Goal: Task Accomplishment & Management: Manage account settings

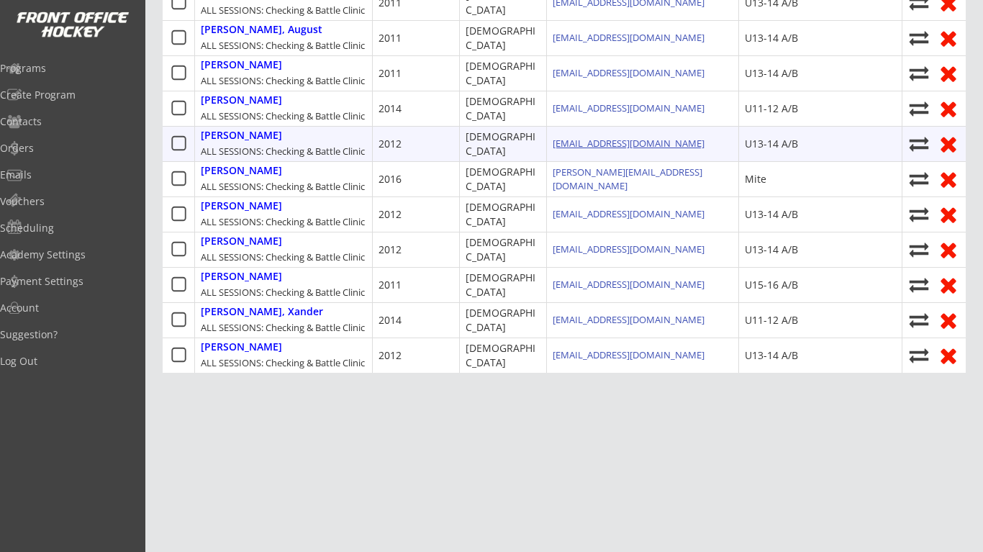
scroll to position [680, 0]
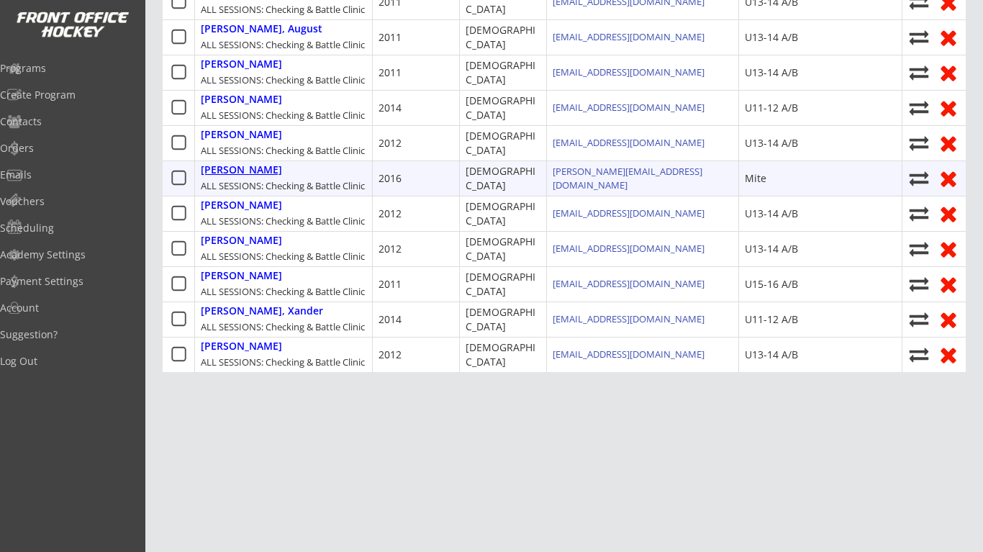
click at [261, 176] on div "[PERSON_NAME]" at bounding box center [241, 170] width 81 height 12
type input "[PERSON_NAME]"
type input "Meinyer"
type input "[DEMOGRAPHIC_DATA]"
type input "[STREET_ADDRESS][PERSON_NAME]"
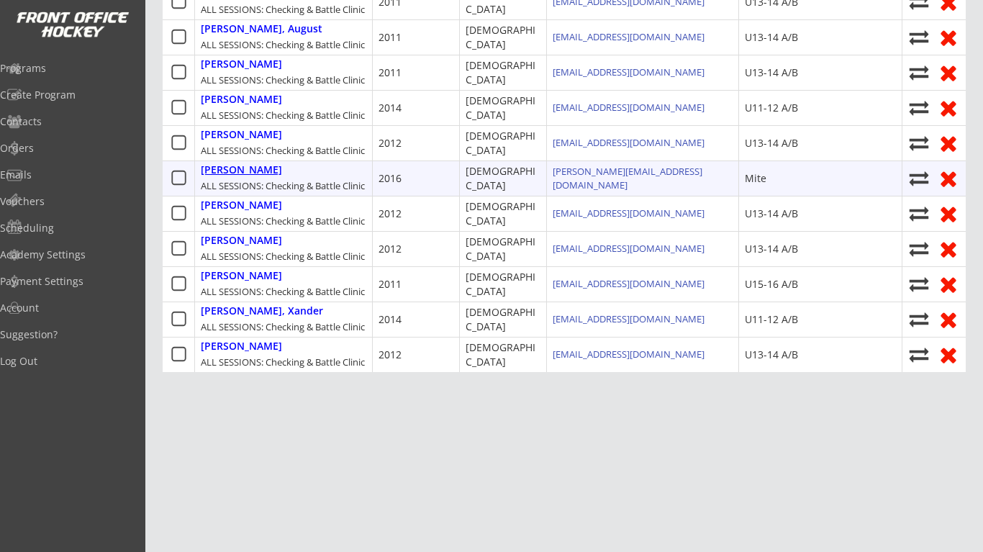
select select ""Mite""
type input "None"
type input "[PERSON_NAME]"
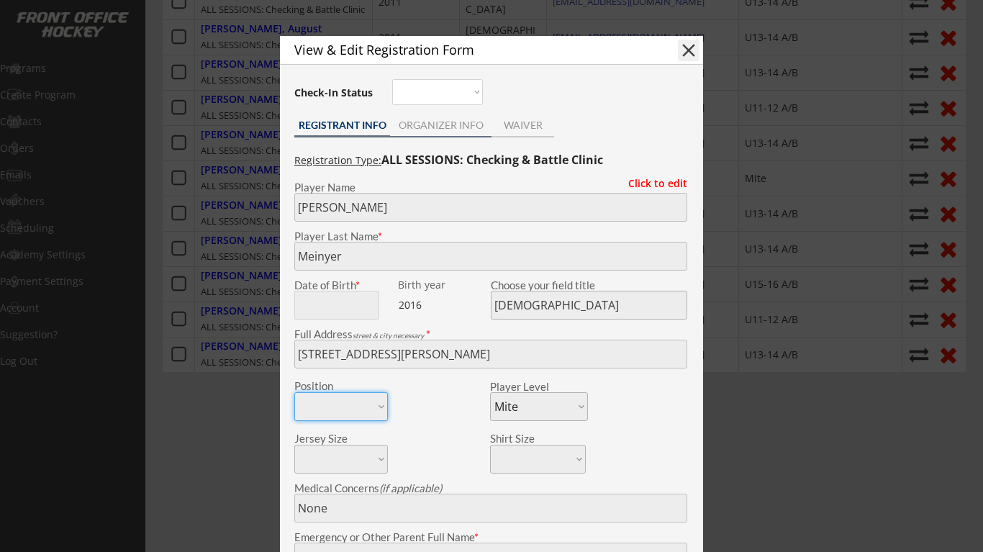
click at [437, 136] on div "ORGANIZER INFO" at bounding box center [441, 127] width 102 height 22
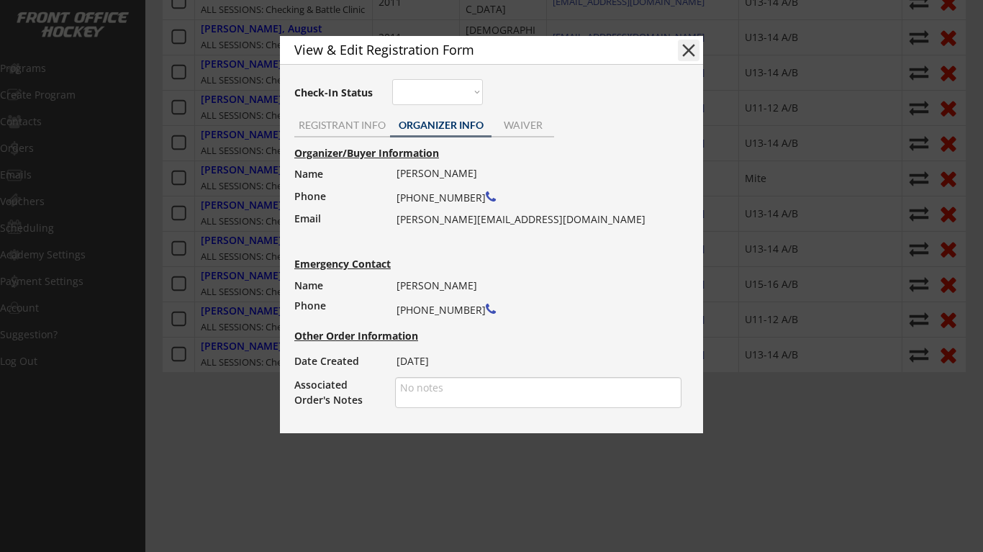
click at [686, 50] on button "close" at bounding box center [689, 51] width 22 height 22
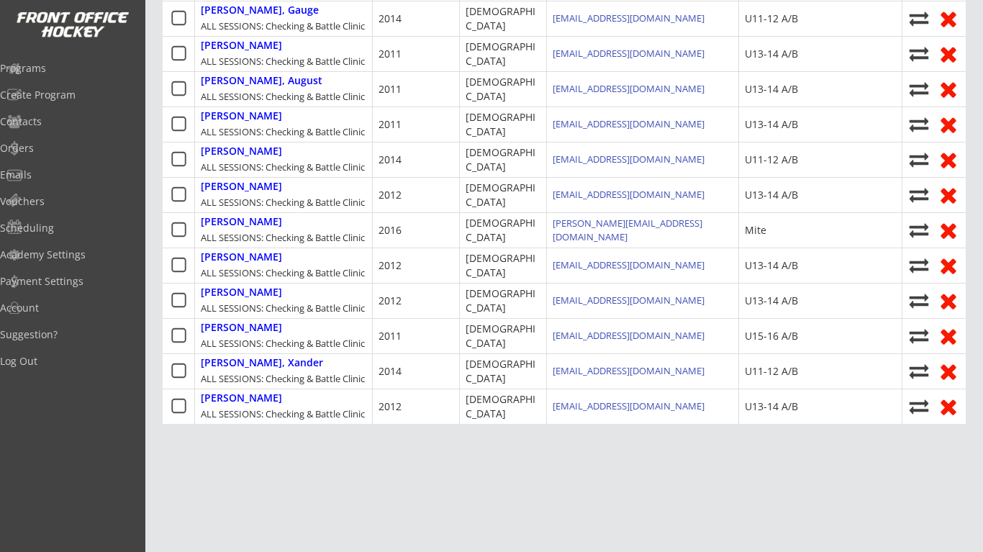
scroll to position [639, 0]
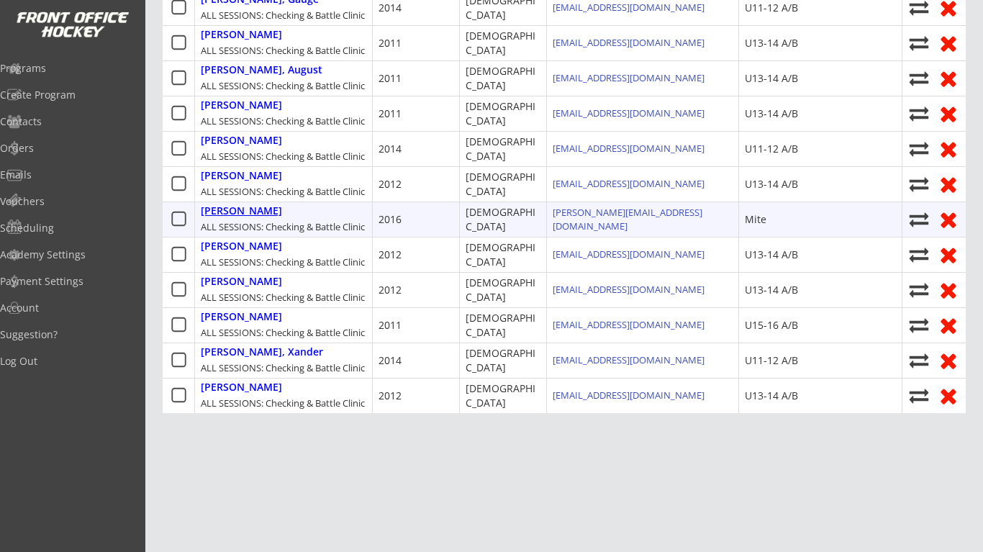
click at [239, 217] on div "[PERSON_NAME]" at bounding box center [241, 211] width 81 height 12
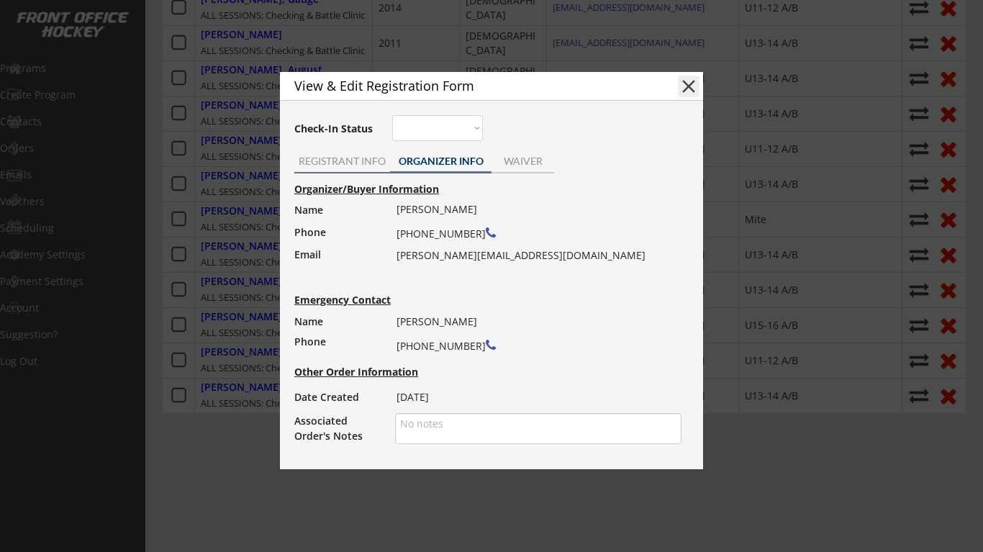
click at [315, 163] on div "REGISTRANT INFO" at bounding box center [342, 161] width 96 height 10
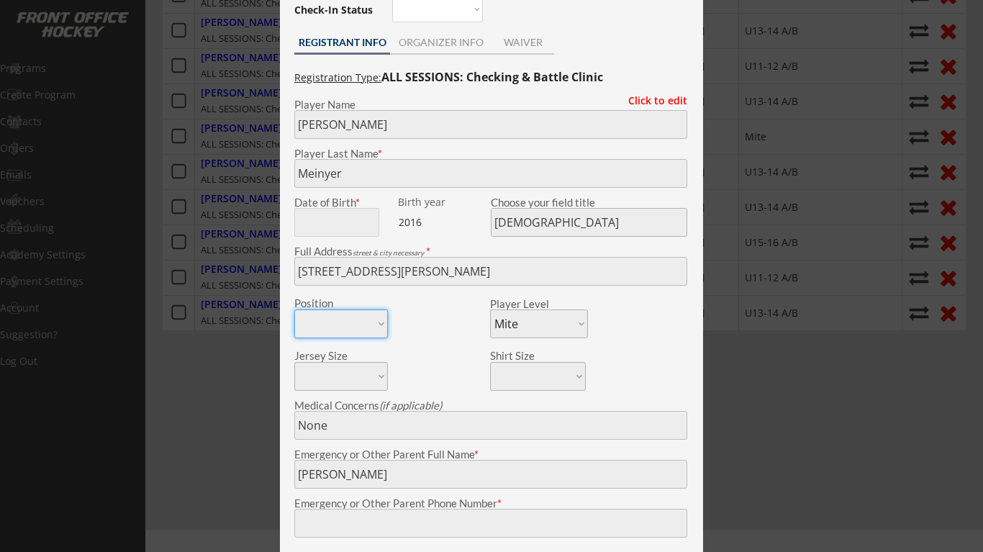
scroll to position [580, 0]
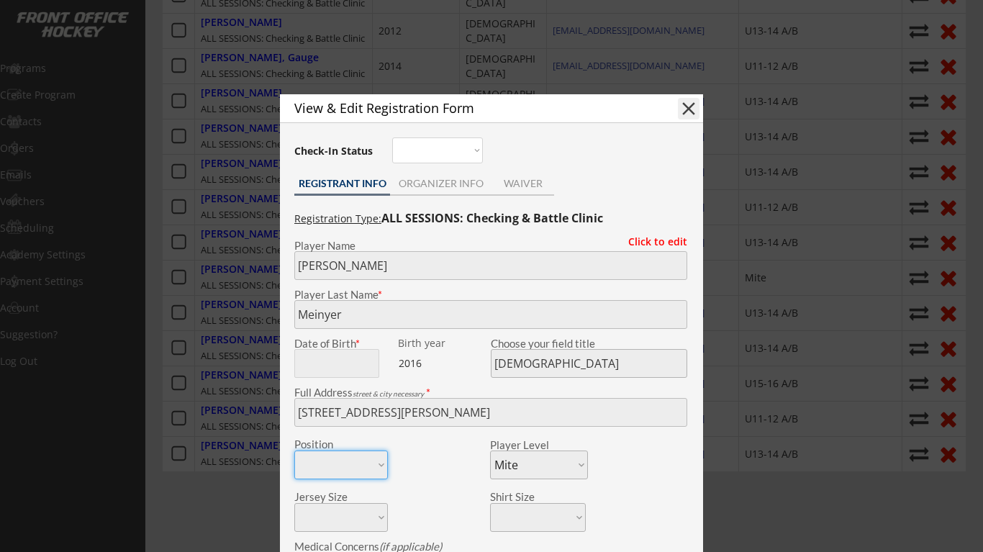
click at [687, 102] on button "close" at bounding box center [689, 109] width 22 height 22
select select ""PLACEHOLDER_1427118222253""
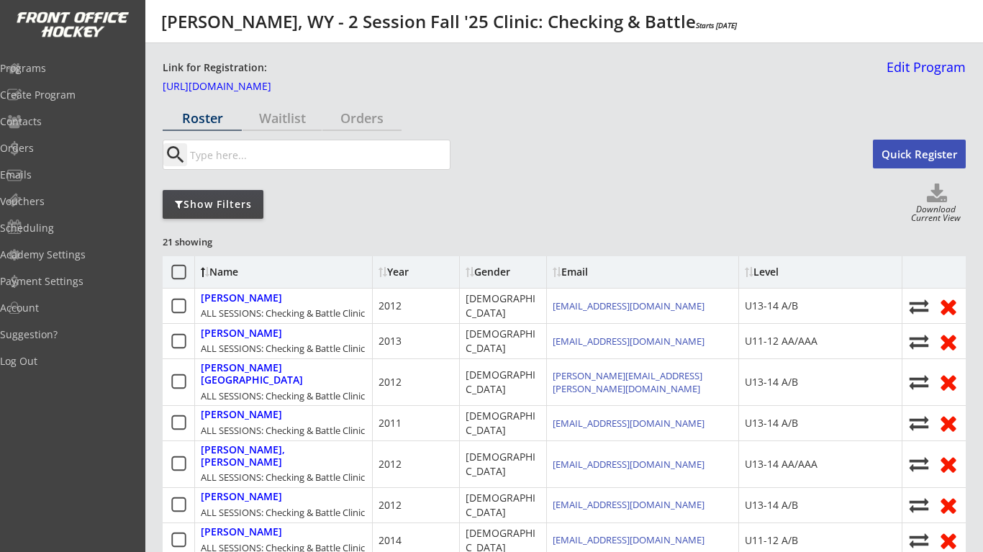
scroll to position [0, 0]
click at [362, 129] on div "Orders" at bounding box center [362, 118] width 79 height 25
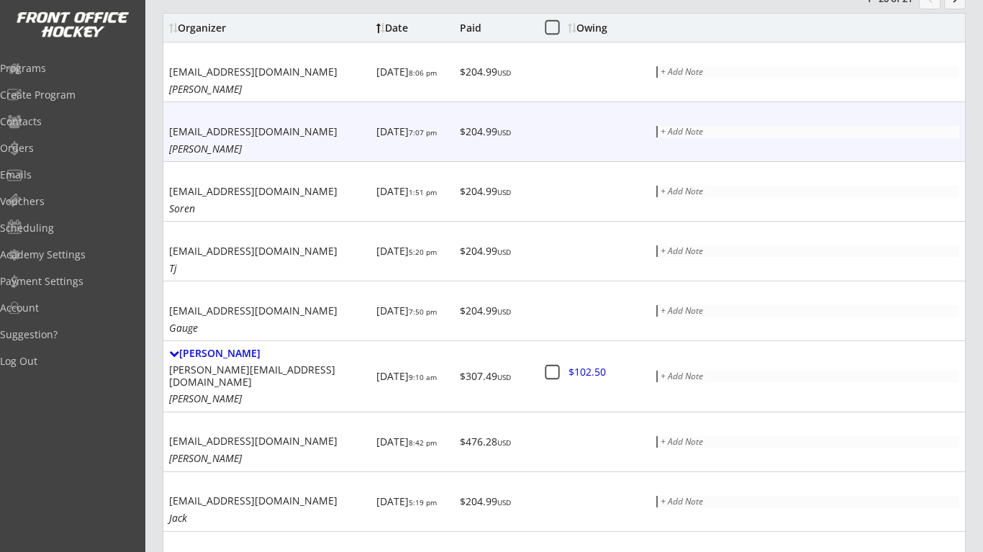
scroll to position [208, 0]
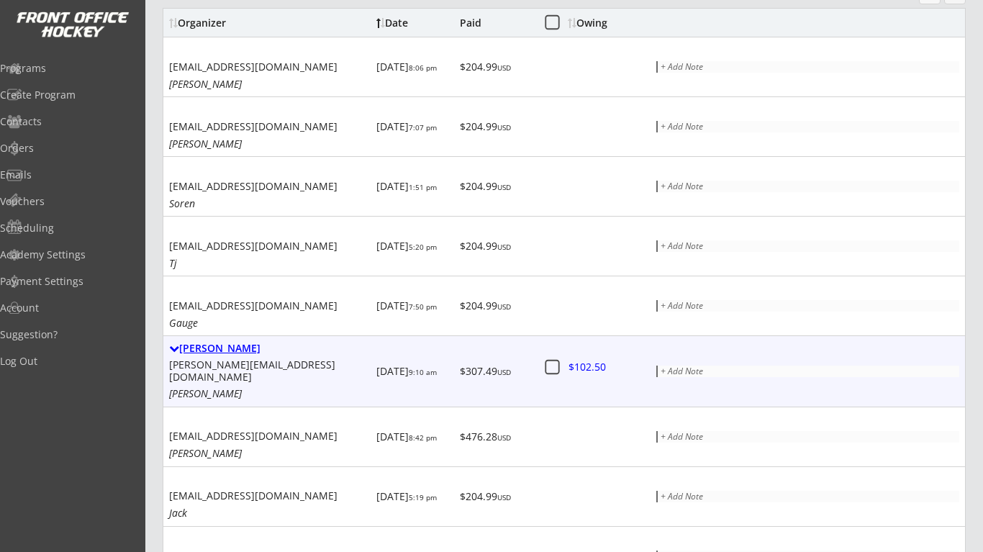
click at [230, 345] on div "[PERSON_NAME]" at bounding box center [270, 349] width 202 height 12
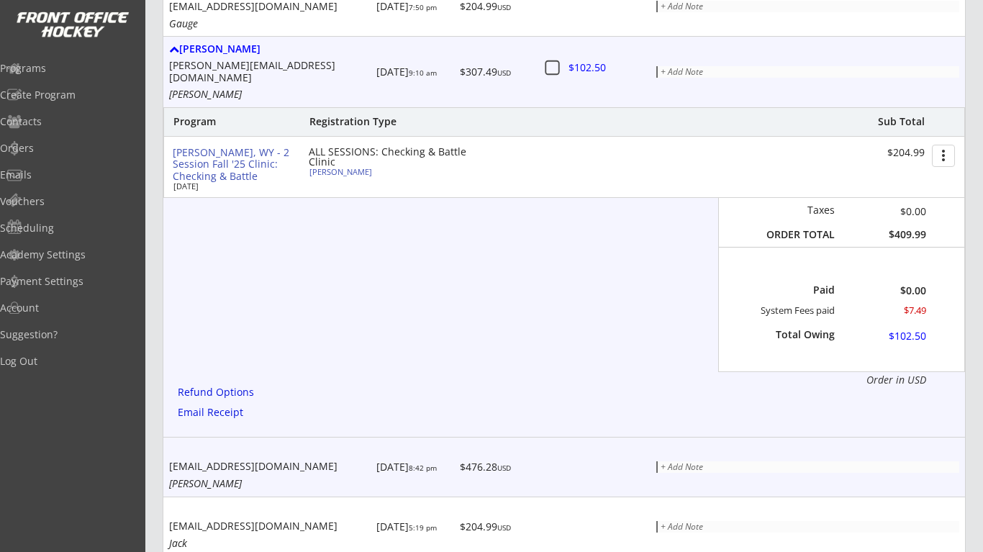
scroll to position [505, 0]
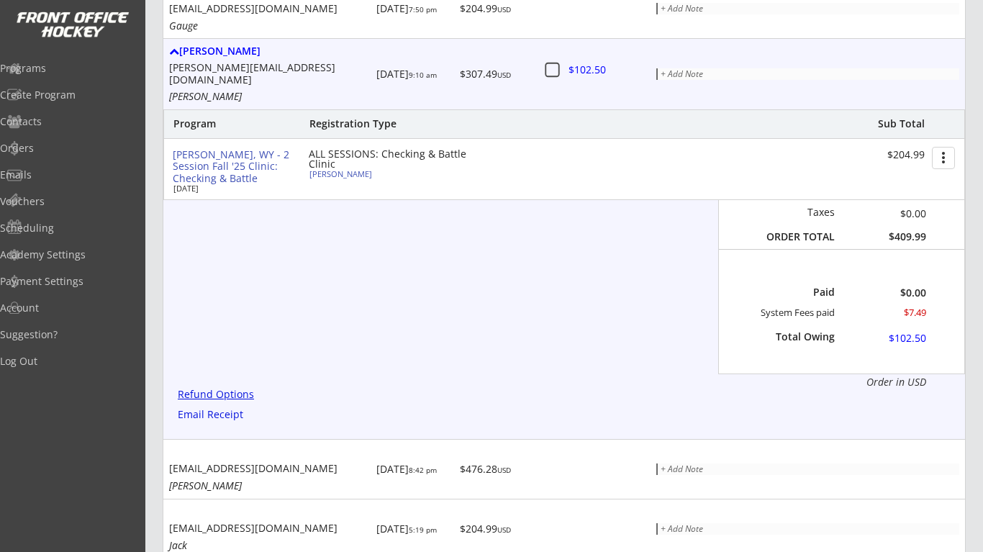
click at [235, 389] on div "Refund Options" at bounding box center [218, 394] width 81 height 11
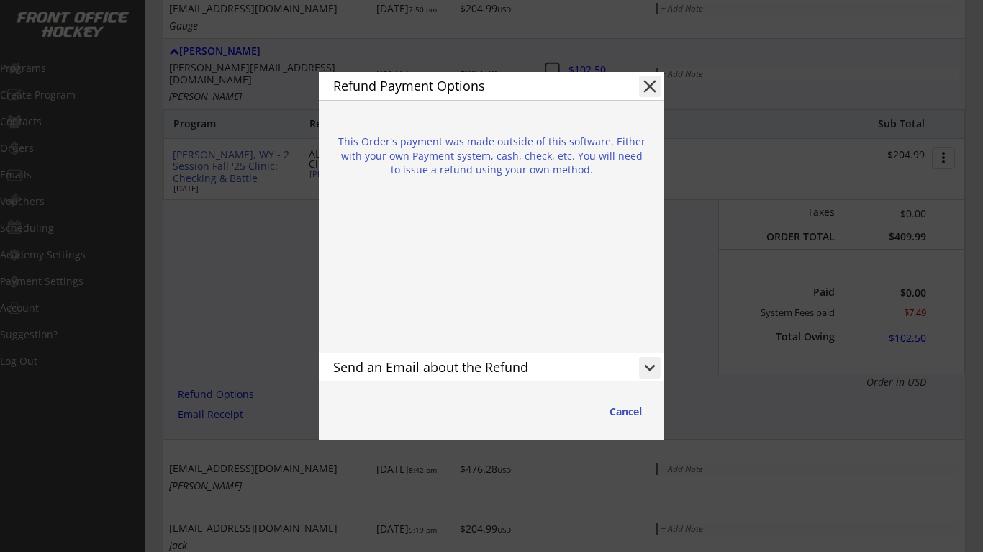
click at [654, 89] on button "close" at bounding box center [650, 87] width 22 height 22
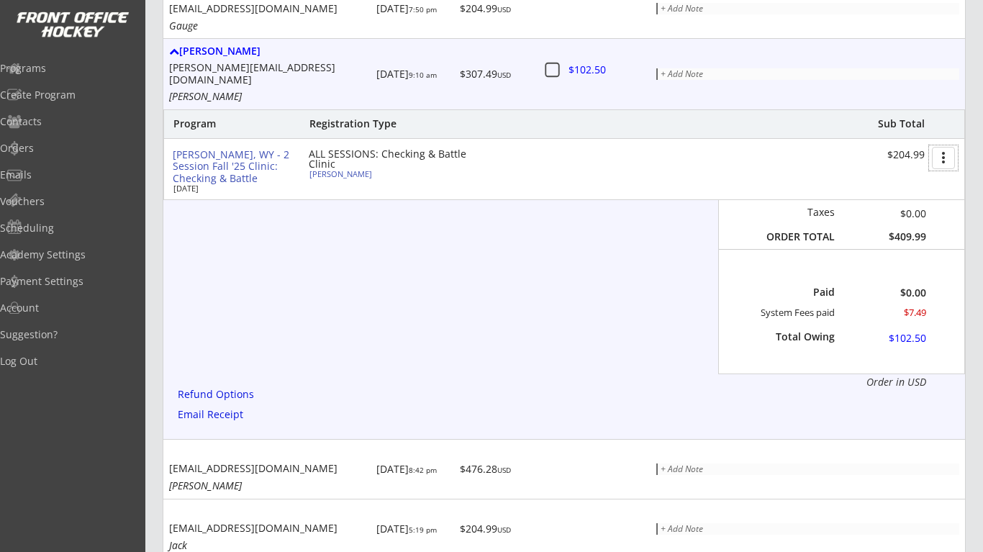
click at [940, 156] on button "more_vert" at bounding box center [943, 158] width 23 height 22
click at [586, 258] on div "Program Registration Type Sub Total [PERSON_NAME], WY - 2 Session Fall '25 Clin…" at bounding box center [564, 249] width 802 height 280
click at [226, 54] on div "[PERSON_NAME]" at bounding box center [270, 51] width 202 height 12
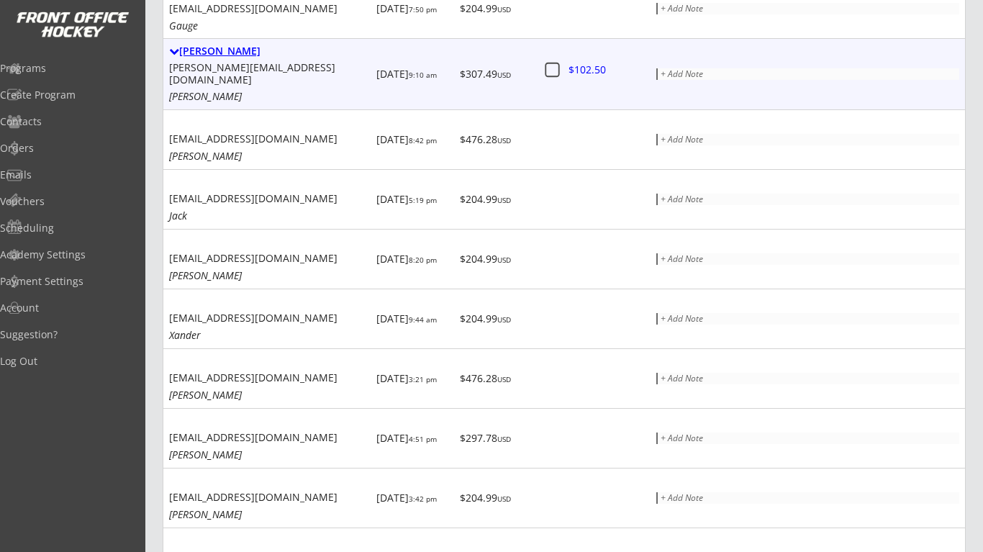
click at [226, 54] on div "[PERSON_NAME]" at bounding box center [270, 51] width 202 height 12
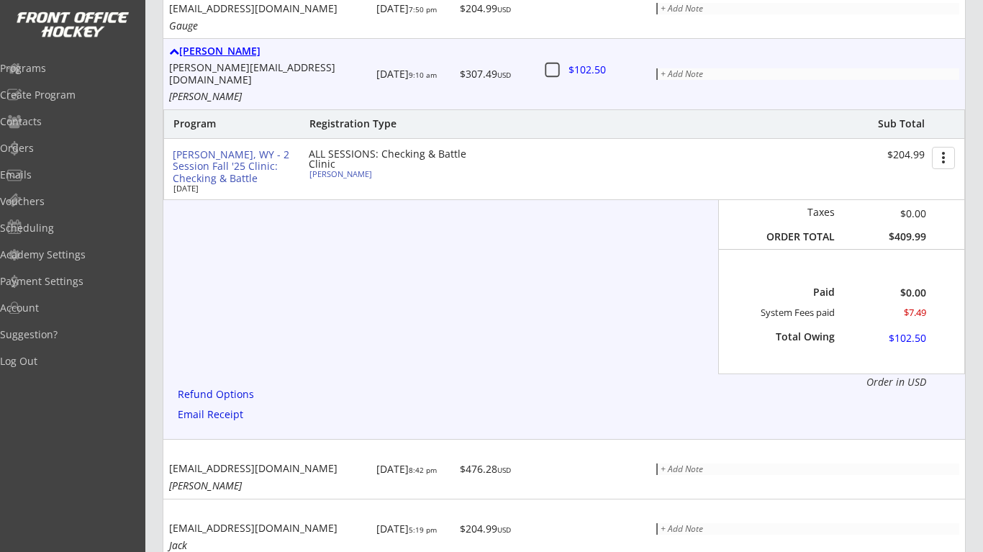
click at [226, 54] on div "[PERSON_NAME]" at bounding box center [270, 51] width 202 height 12
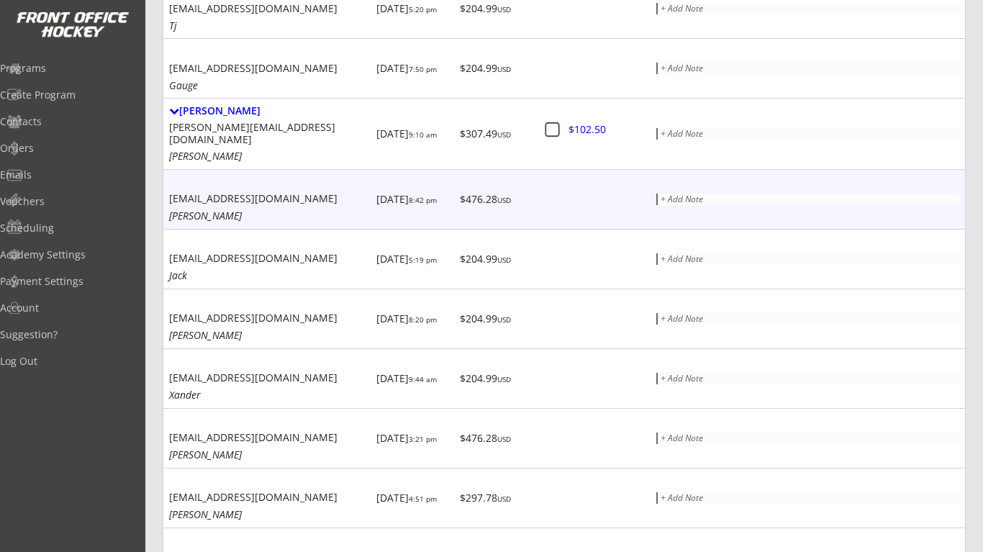
scroll to position [406, 0]
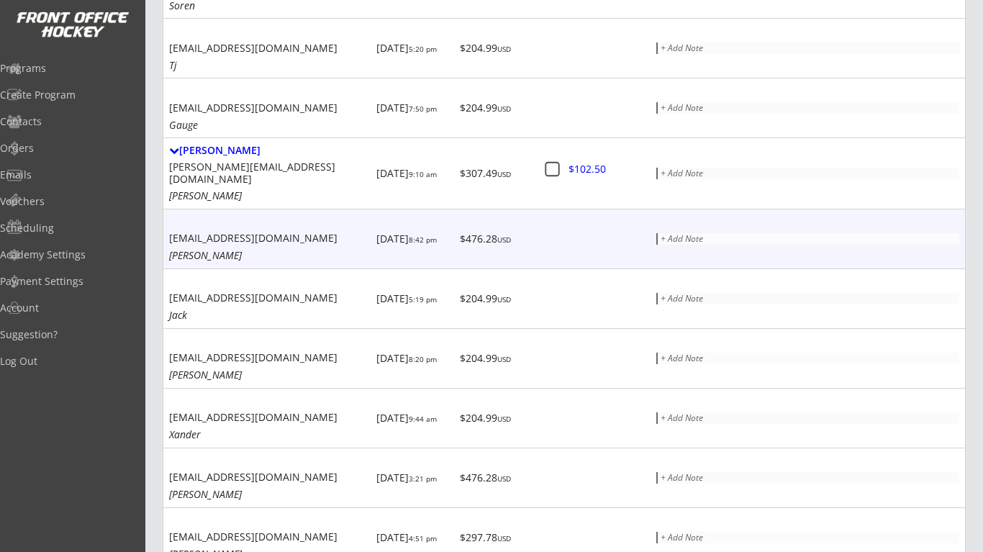
click at [351, 233] on div "[EMAIL_ADDRESS][DOMAIN_NAME]" at bounding box center [270, 239] width 202 height 12
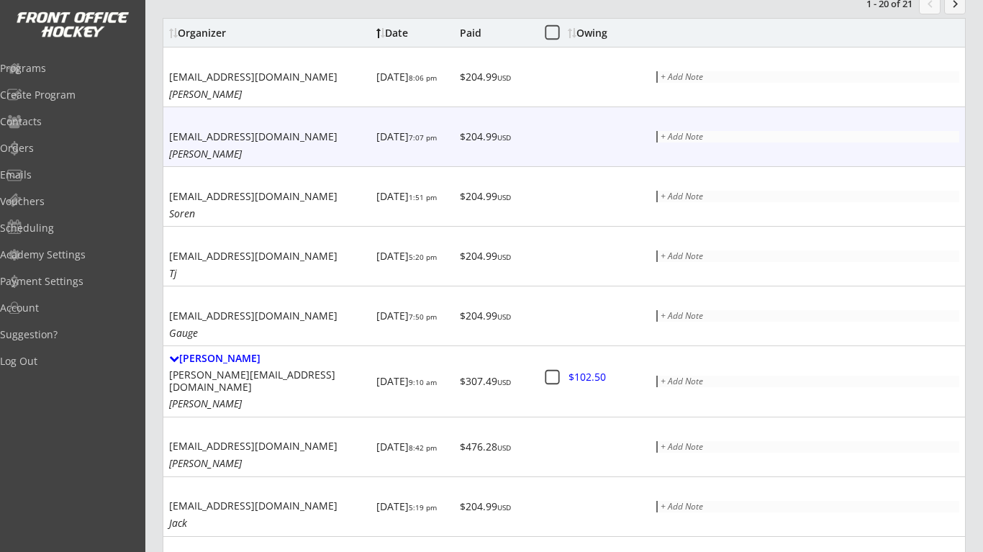
scroll to position [199, 0]
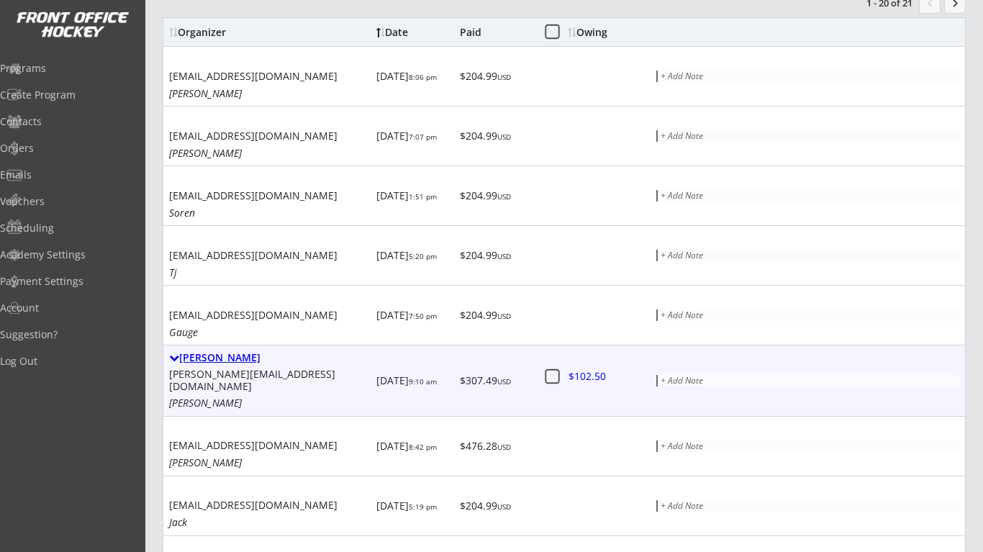
click at [215, 356] on div "[PERSON_NAME]" at bounding box center [270, 358] width 202 height 12
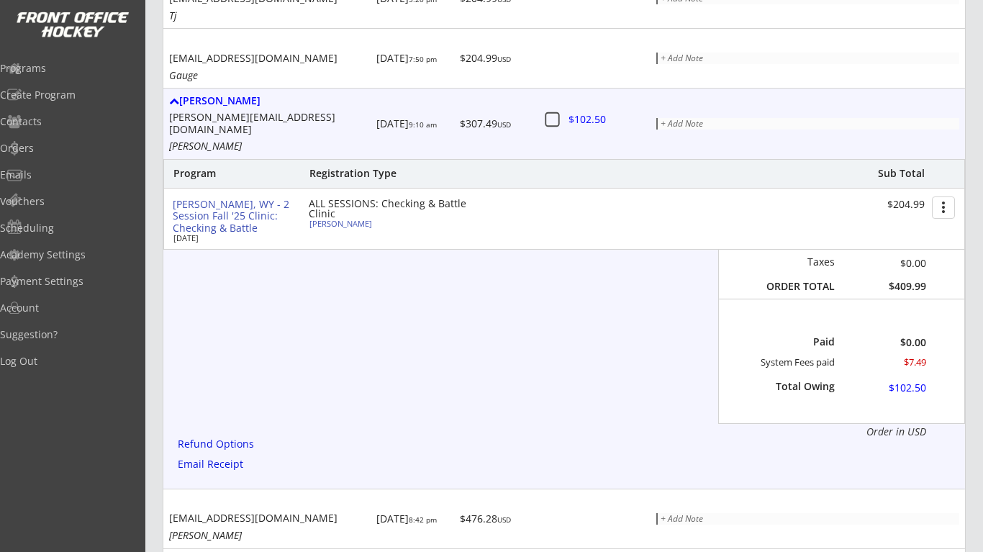
scroll to position [456, 0]
click at [220, 438] on div "Refund Options" at bounding box center [218, 443] width 81 height 11
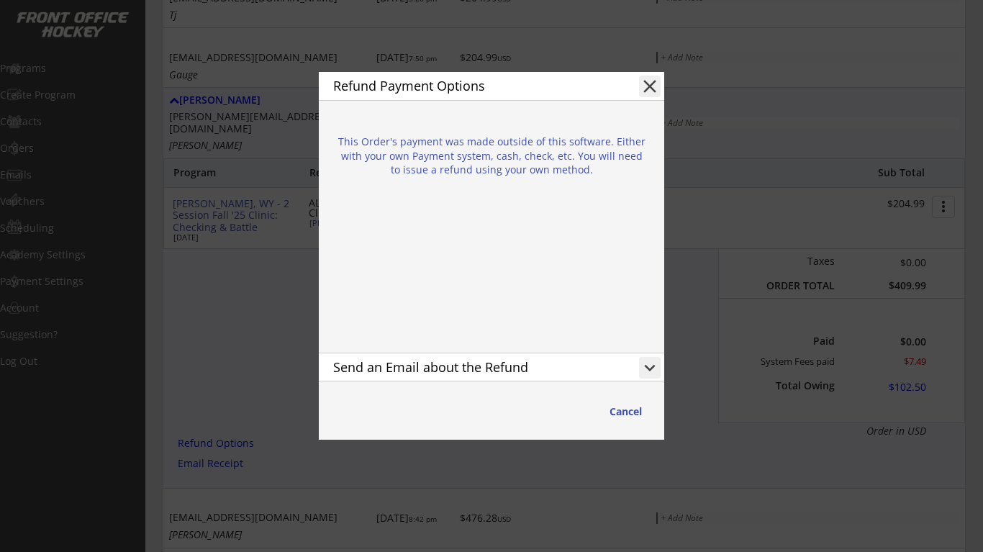
click at [644, 88] on button "close" at bounding box center [650, 87] width 22 height 22
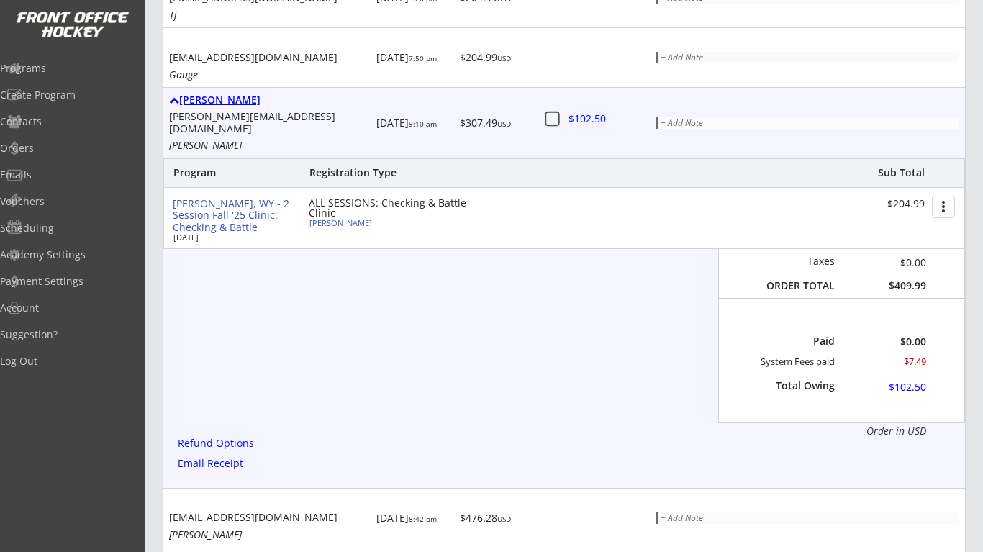
click at [210, 102] on div "[PERSON_NAME]" at bounding box center [270, 100] width 202 height 12
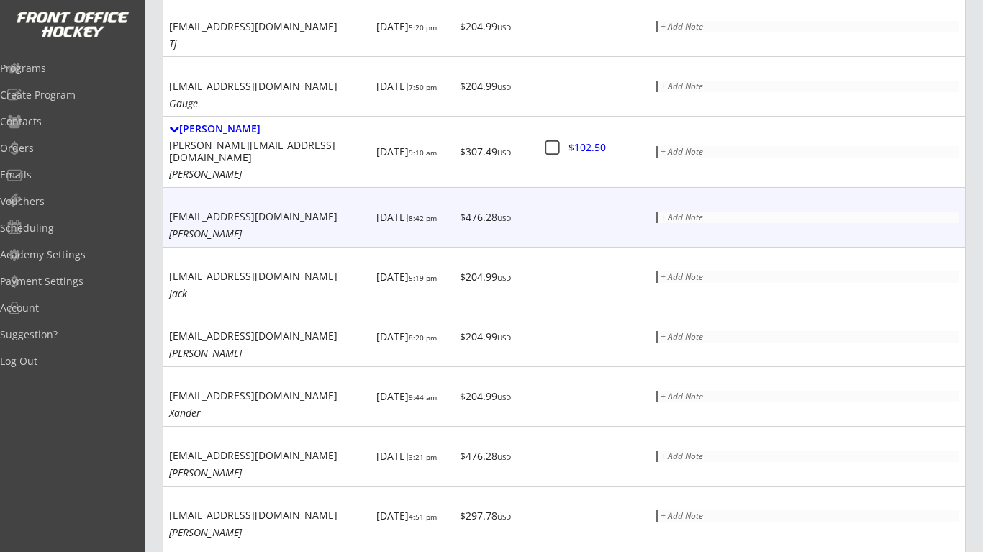
scroll to position [427, 0]
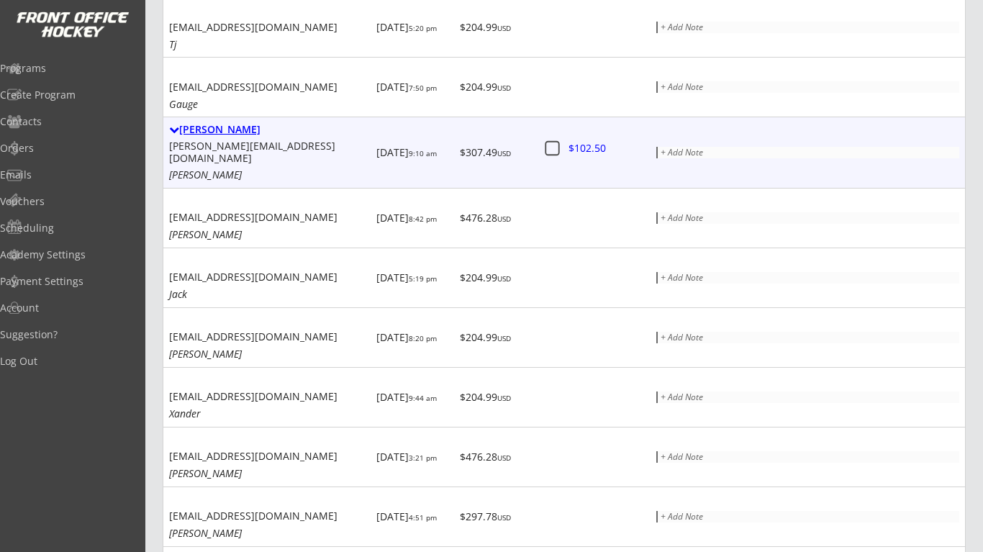
click at [198, 131] on div "[PERSON_NAME]" at bounding box center [270, 130] width 202 height 12
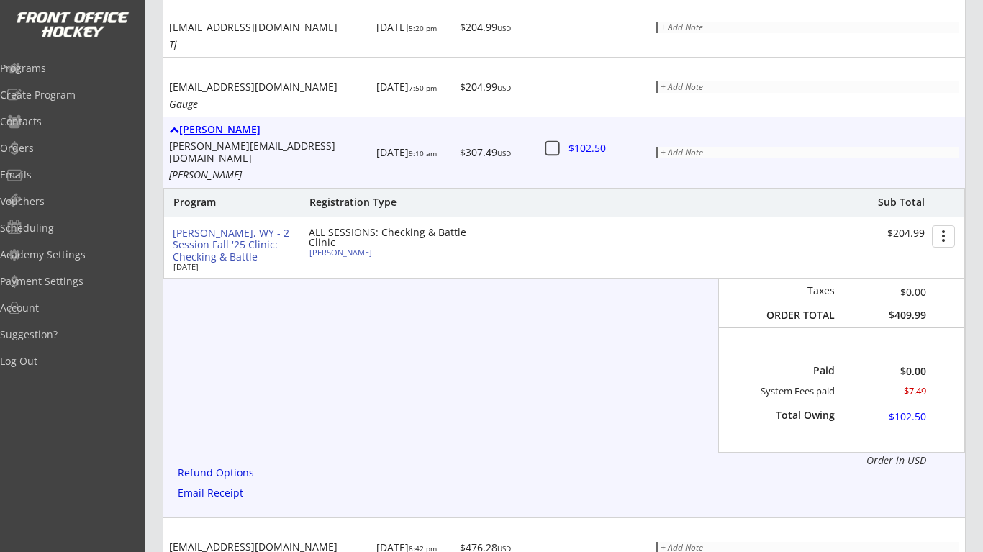
click at [209, 130] on div "[PERSON_NAME]" at bounding box center [270, 130] width 202 height 12
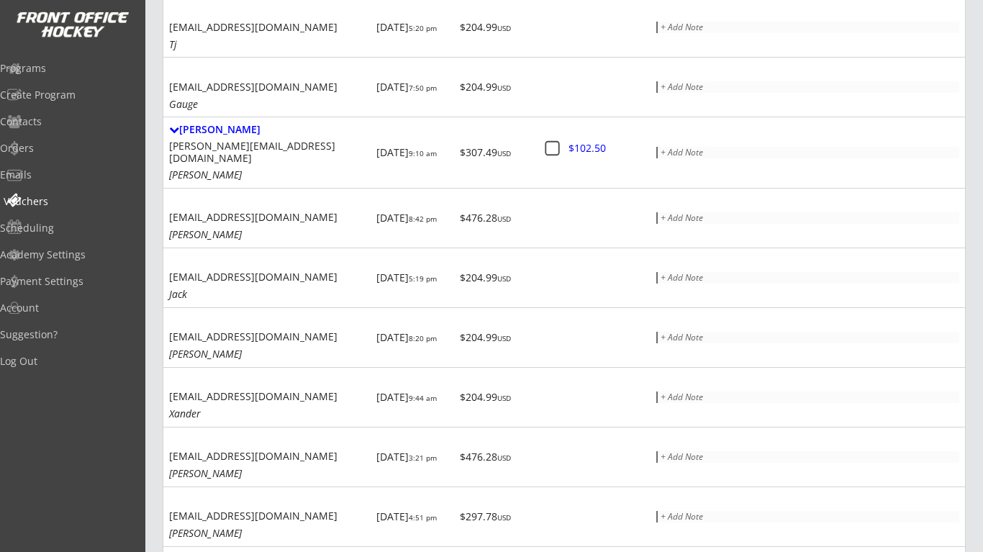
click at [73, 208] on div "Vouchers" at bounding box center [68, 201] width 137 height 25
click at [75, 199] on div "Vouchers" at bounding box center [69, 202] width 130 height 10
click at [73, 70] on div "Programs" at bounding box center [69, 68] width 130 height 10
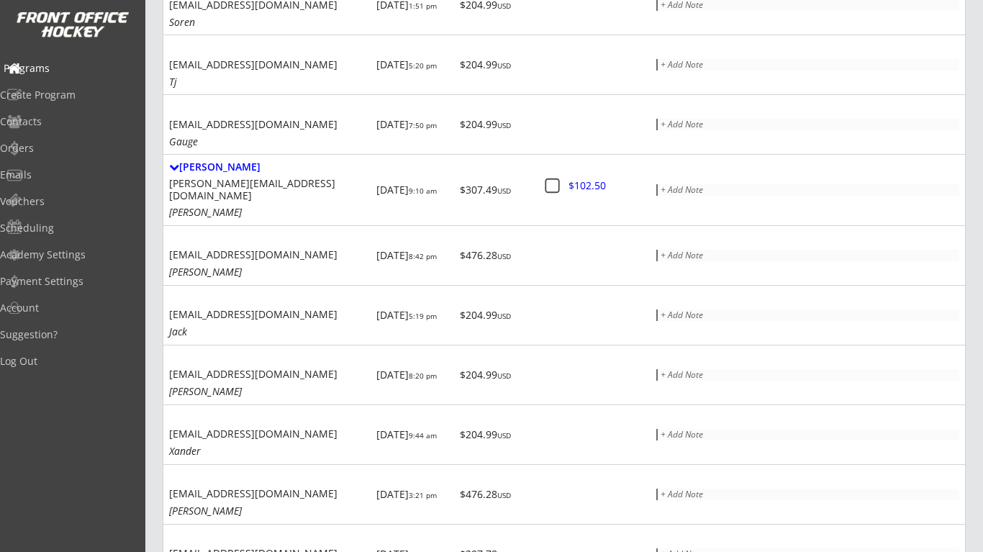
click at [71, 70] on div "Programs" at bounding box center [69, 68] width 130 height 10
